Goal: Task Accomplishment & Management: Use online tool/utility

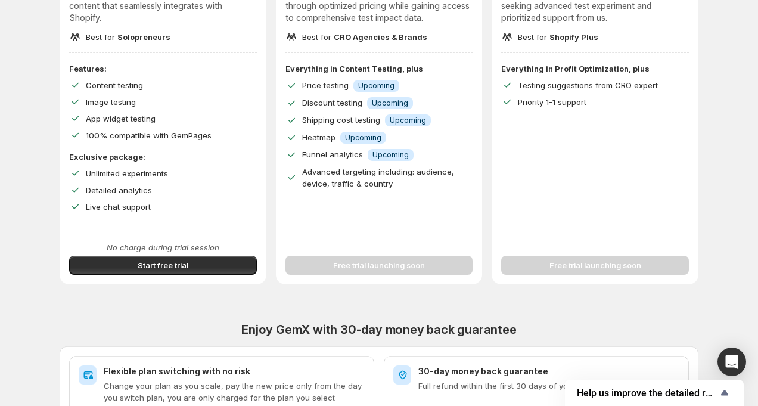
scroll to position [219, 0]
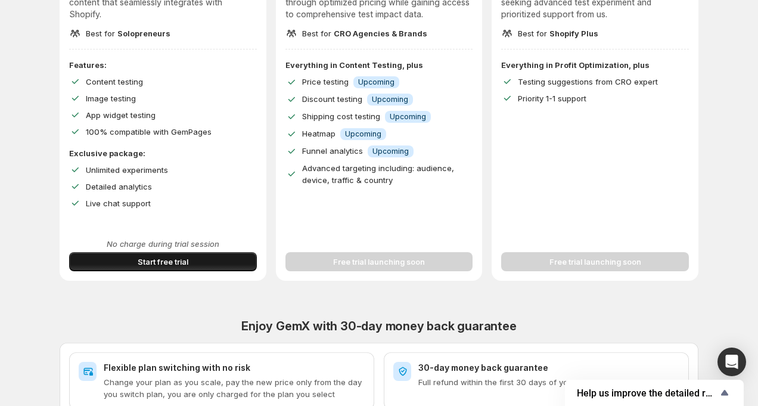
click at [186, 261] on span "Start free trial" at bounding box center [163, 262] width 51 height 12
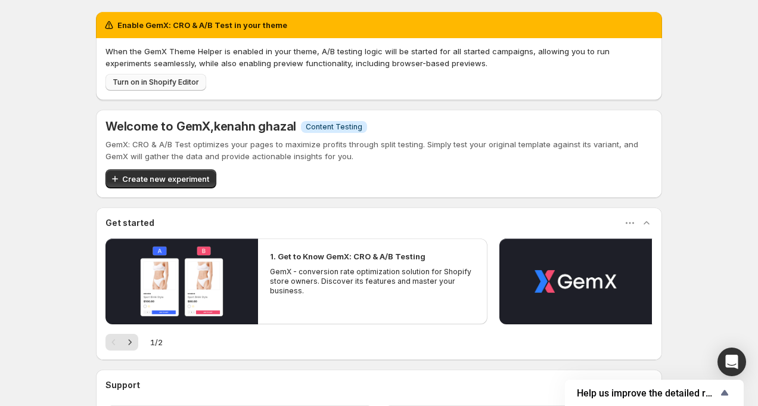
click at [145, 82] on span "Turn on in Shopify Editor" at bounding box center [156, 82] width 86 height 10
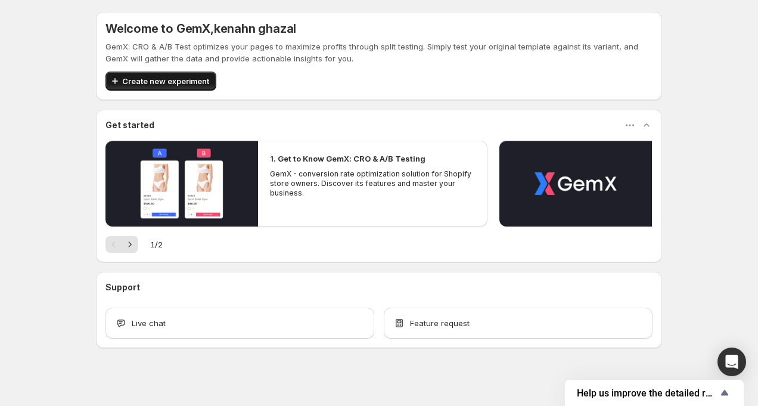
click at [186, 77] on span "Create new experiment" at bounding box center [165, 81] width 87 height 12
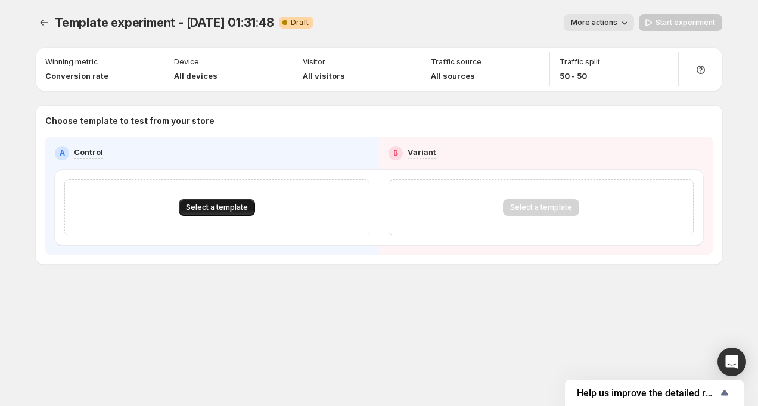
click at [213, 205] on span "Select a template" at bounding box center [217, 208] width 62 height 10
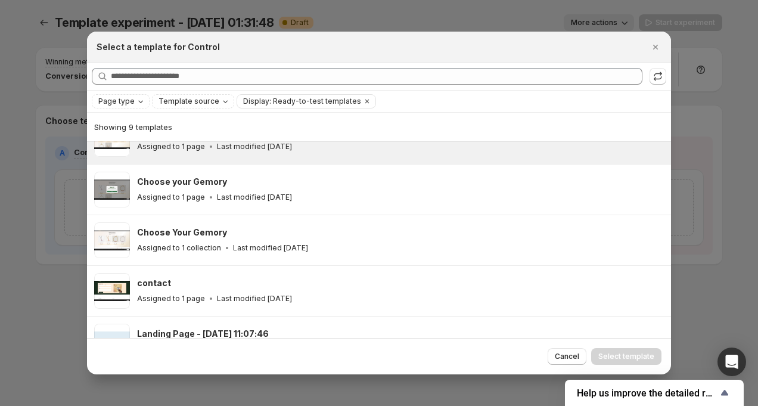
scroll to position [257, 0]
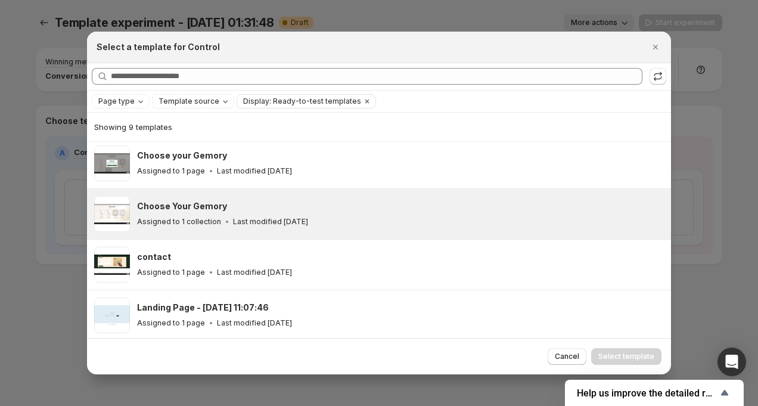
click at [216, 207] on h3 "Choose Your Gemory" at bounding box center [182, 206] width 90 height 12
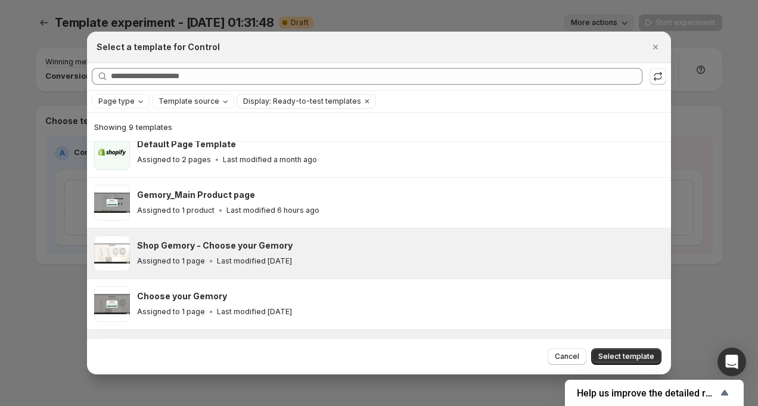
scroll to position [0, 0]
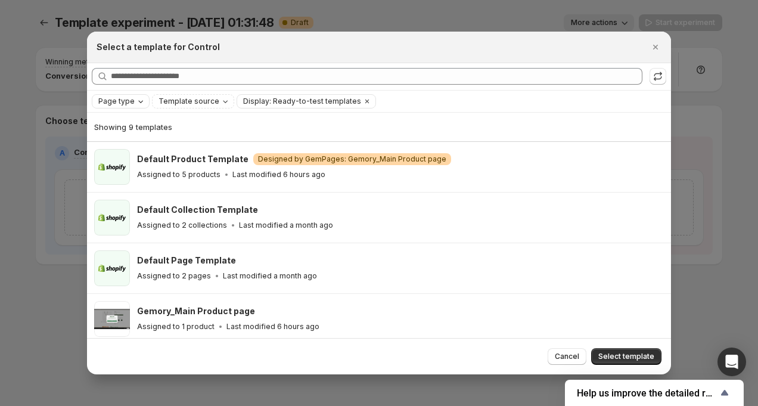
click at [129, 101] on span "Page type" at bounding box center [116, 102] width 36 height 10
click at [129, 136] on span "Home page" at bounding box center [135, 139] width 43 height 10
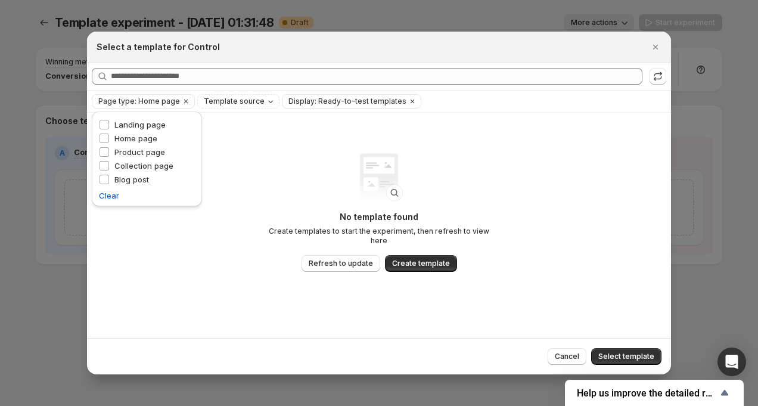
click at [391, 196] on img ":rf:" at bounding box center [379, 177] width 48 height 48
click at [346, 259] on span "Refresh to update" at bounding box center [341, 264] width 64 height 10
click at [556, 352] on button "Cancel" at bounding box center [567, 356] width 39 height 17
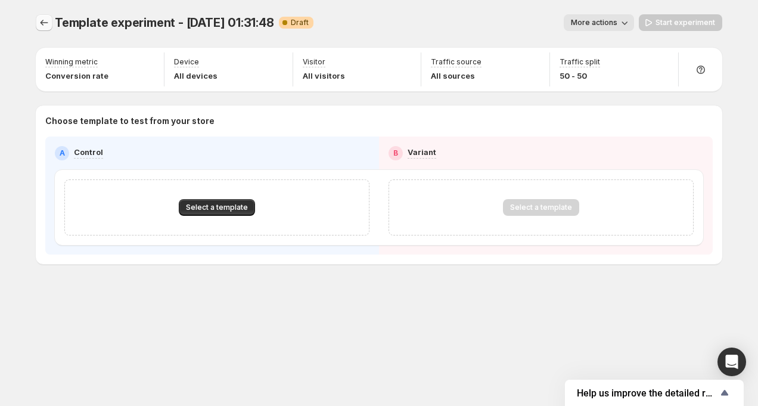
click at [45, 24] on icon "Experiments" at bounding box center [44, 23] width 12 height 12
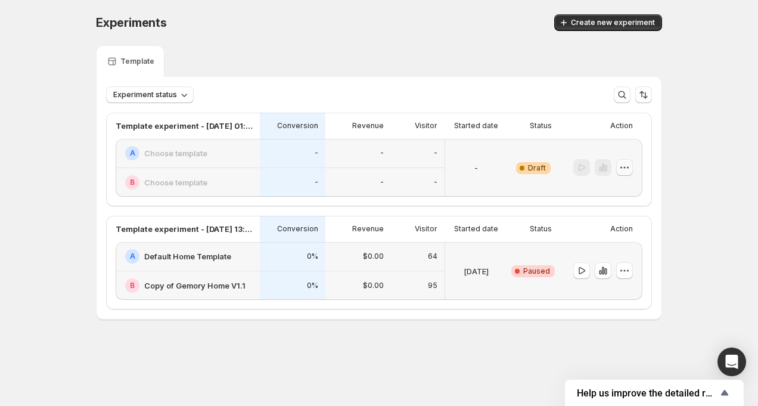
click at [627, 165] on icon "button" at bounding box center [625, 168] width 12 height 12
click at [612, 254] on span "Delete" at bounding box center [616, 253] width 24 height 10
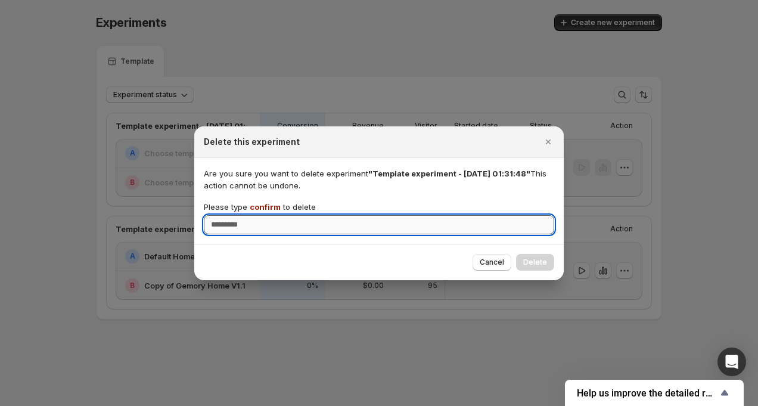
click at [433, 224] on input "Please type confirm to delete" at bounding box center [379, 224] width 351 height 19
type input "*******"
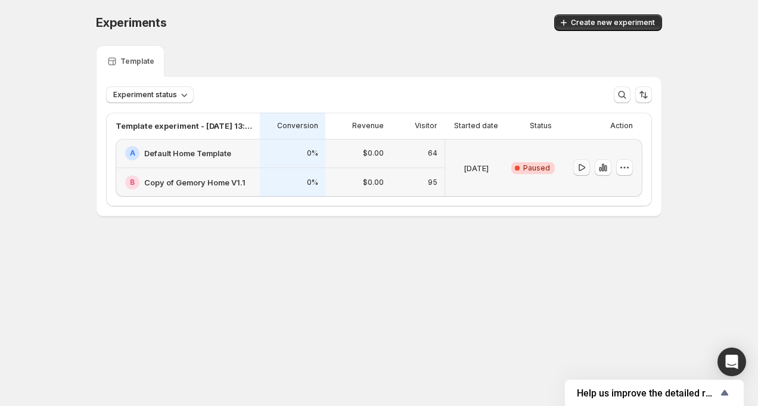
click at [580, 170] on icon "button" at bounding box center [582, 167] width 7 height 7
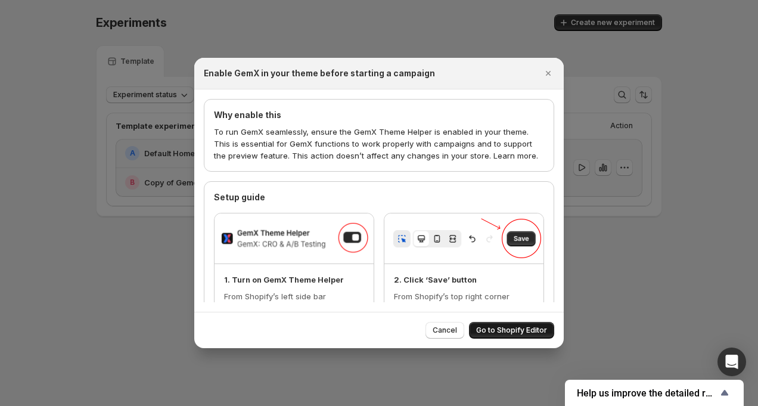
click at [498, 332] on span "Go to Shopify Editor" at bounding box center [511, 330] width 71 height 10
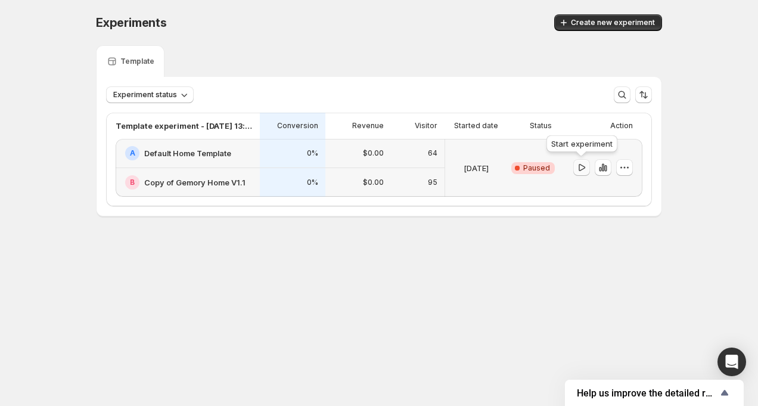
click at [582, 169] on icon "button" at bounding box center [582, 168] width 12 height 12
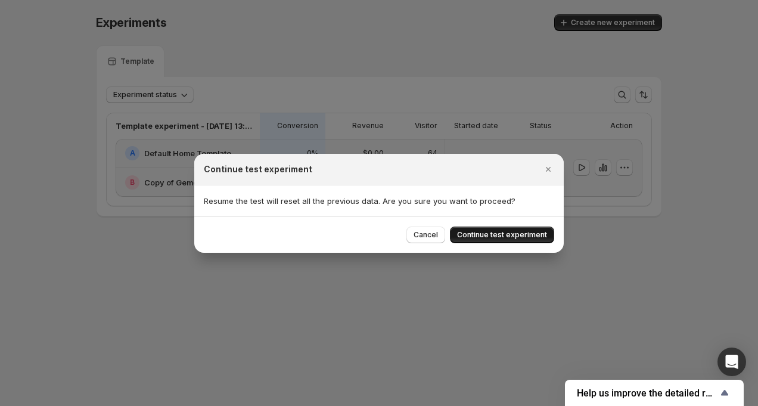
click at [503, 235] on span "Continue test experiment" at bounding box center [502, 235] width 90 height 10
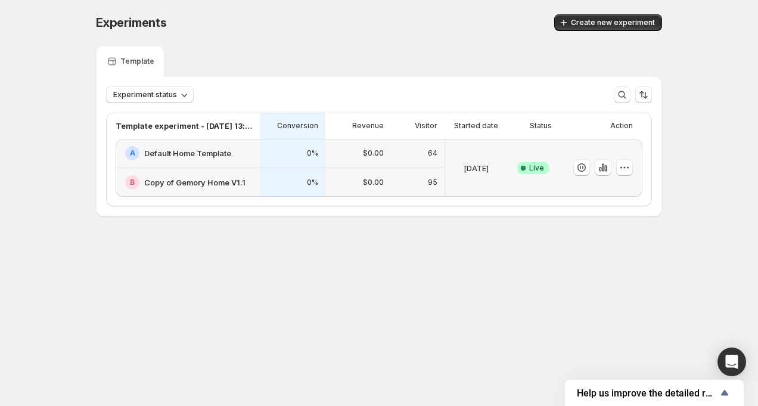
click at [193, 179] on h2 "Copy of Gemory Home V1.1" at bounding box center [194, 182] width 101 height 12
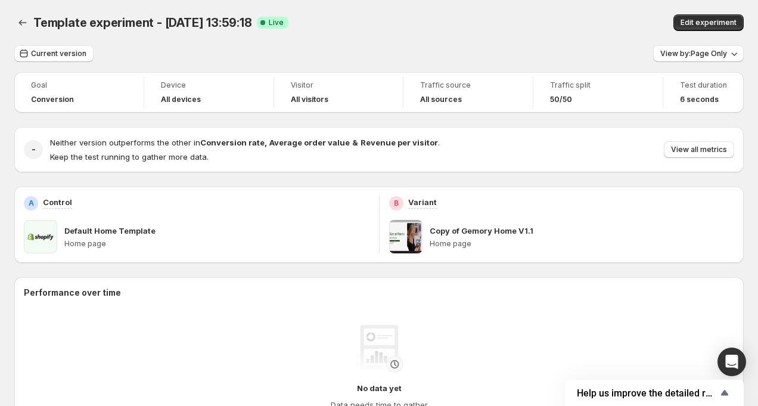
click at [405, 241] on span at bounding box center [405, 236] width 33 height 33
